Goal: Complete application form: Complete application form

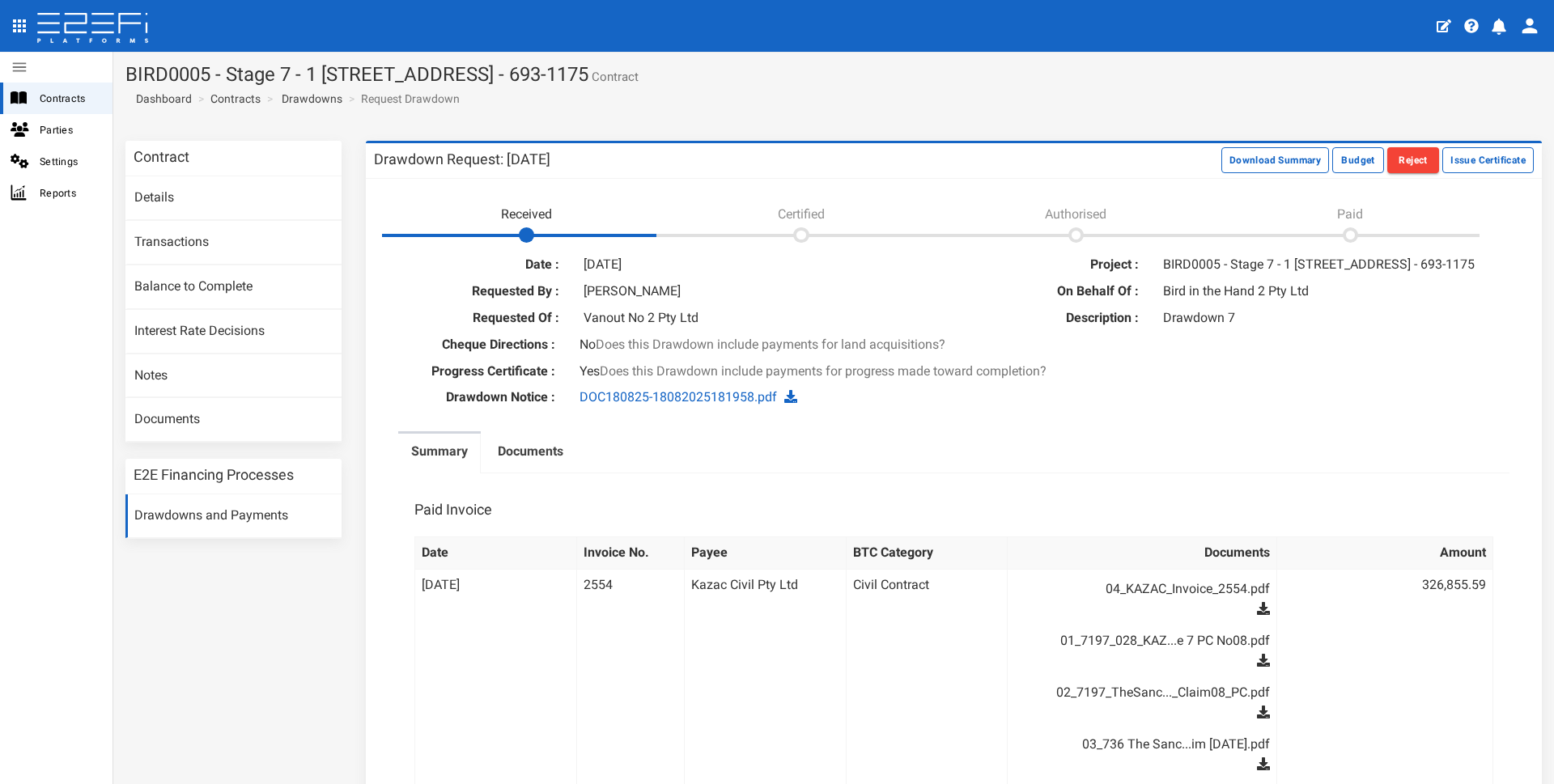
click at [1455, 351] on div "Cheque Directions : No Does this Drawdown include payments for land acquisition…" at bounding box center [953, 347] width 1160 height 23
click at [1482, 160] on button "Issue Certificate" at bounding box center [1487, 160] width 91 height 26
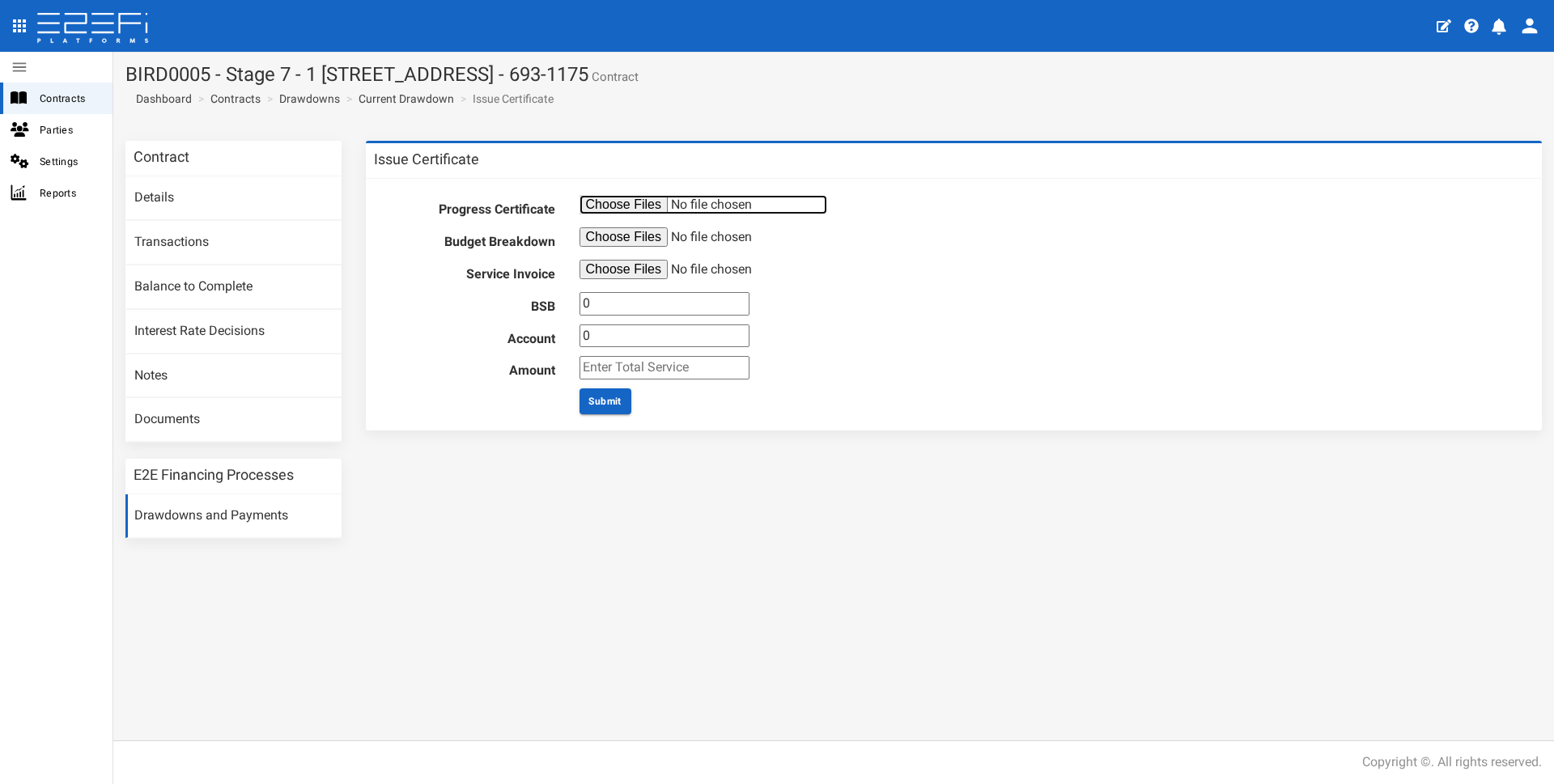
click at [603, 203] on input "file" at bounding box center [703, 205] width 248 height 20
type input "C:\fakepath\PV Rpt 07 S7 20250819 +enc.pdf"
click at [605, 235] on input "file" at bounding box center [703, 237] width 248 height 20
type input "C:\fakepath\PV Rpt 07 S7 Budget Breakdown.pdf"
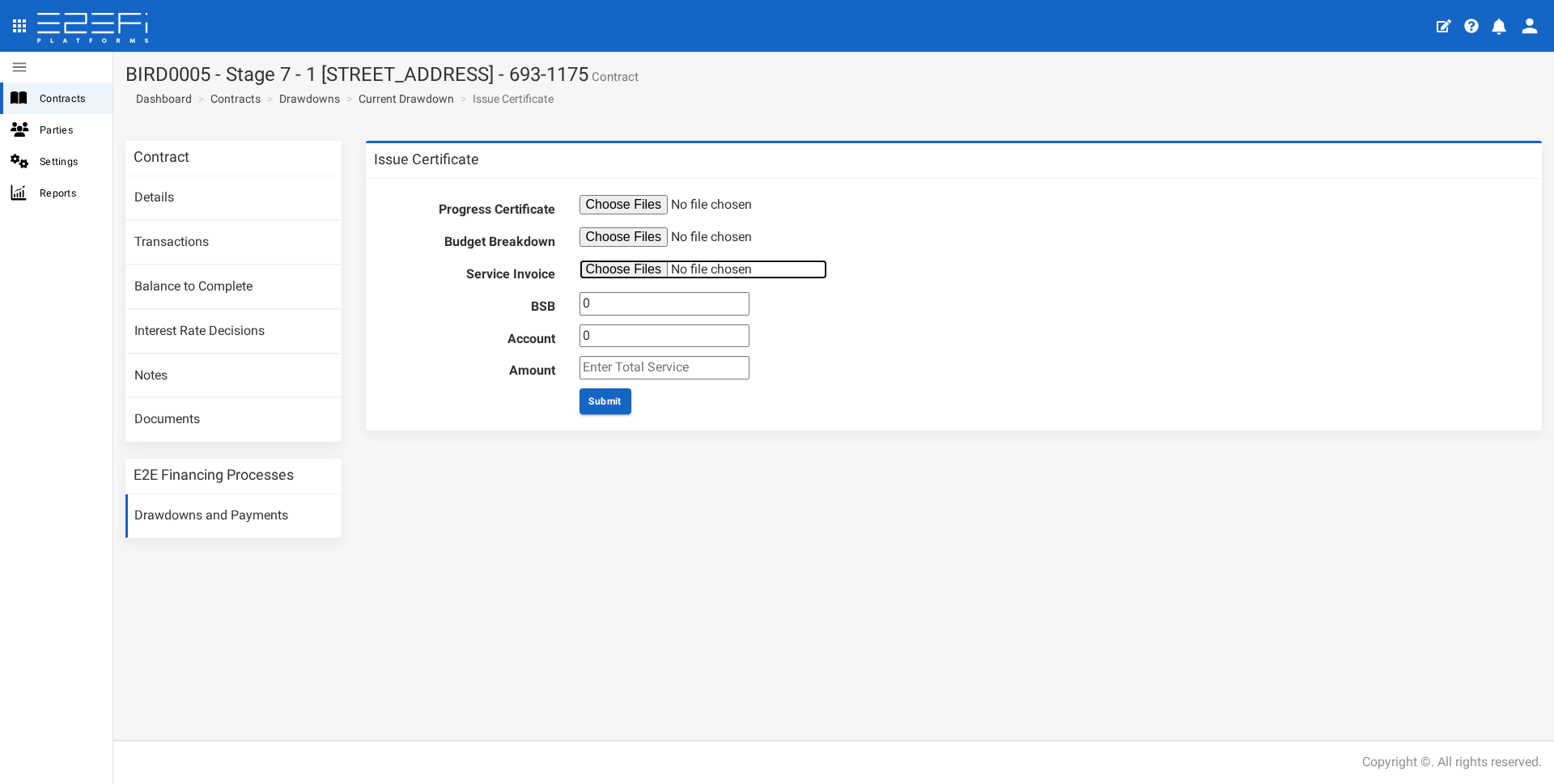
click at [624, 272] on input "file" at bounding box center [703, 270] width 248 height 20
type input "C:\fakepath\Inv_21441_from_Hopkins_Consultants_Pty_Limited.pdf"
click at [612, 299] on input "0" at bounding box center [664, 304] width 170 height 24
type input "062592"
click at [602, 336] on input "0" at bounding box center [664, 336] width 170 height 24
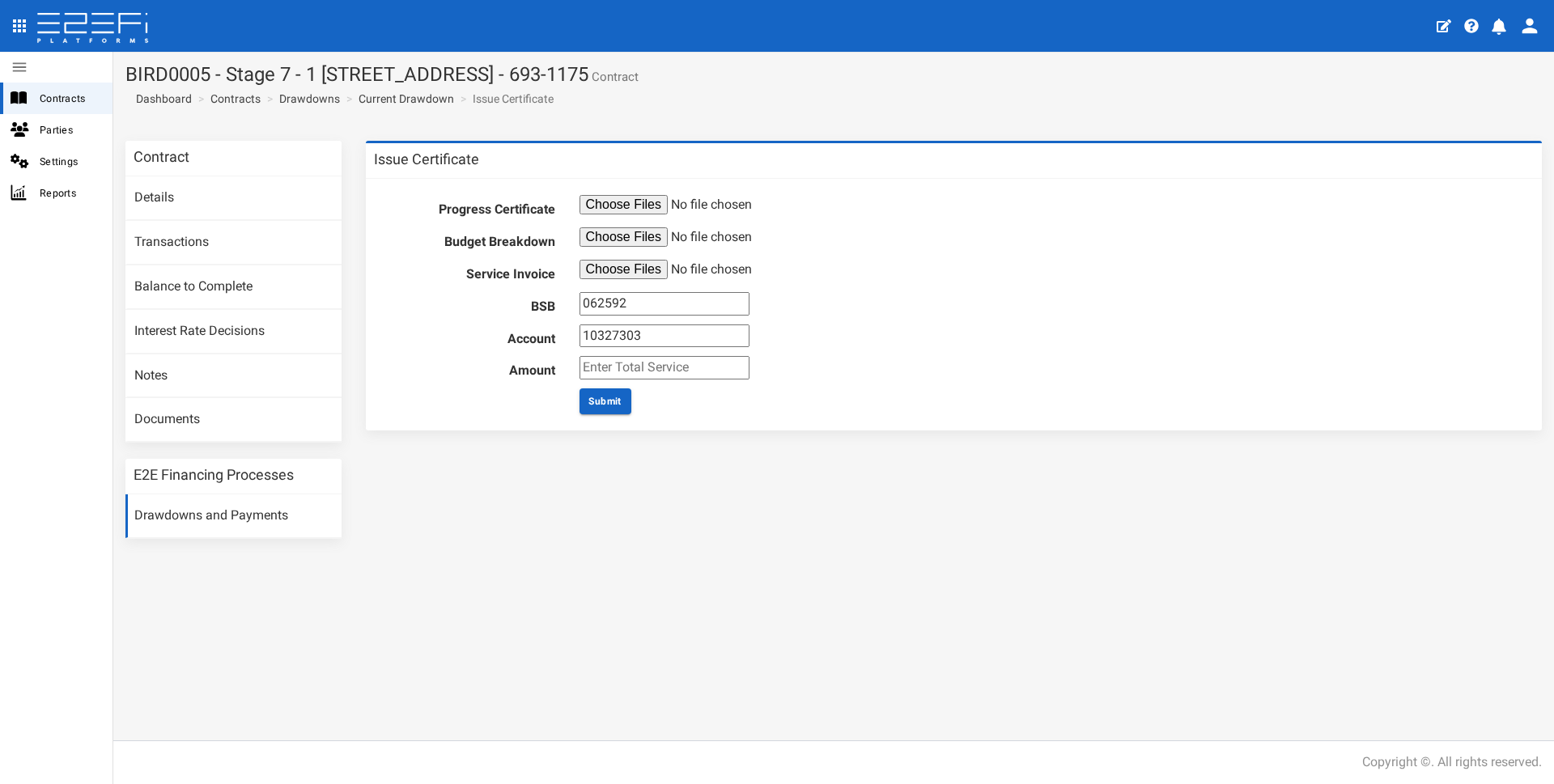
type input "10327303"
click at [593, 368] on input "number" at bounding box center [664, 368] width 170 height 24
type input "2057.00"
click at [949, 600] on div "Contract Details Transactions Balance to Complete Interest Rate Decisions Notes…" at bounding box center [834, 434] width 1440 height 611
click at [604, 400] on button "Submit" at bounding box center [605, 401] width 52 height 26
